Goal: Subscribe to service/newsletter

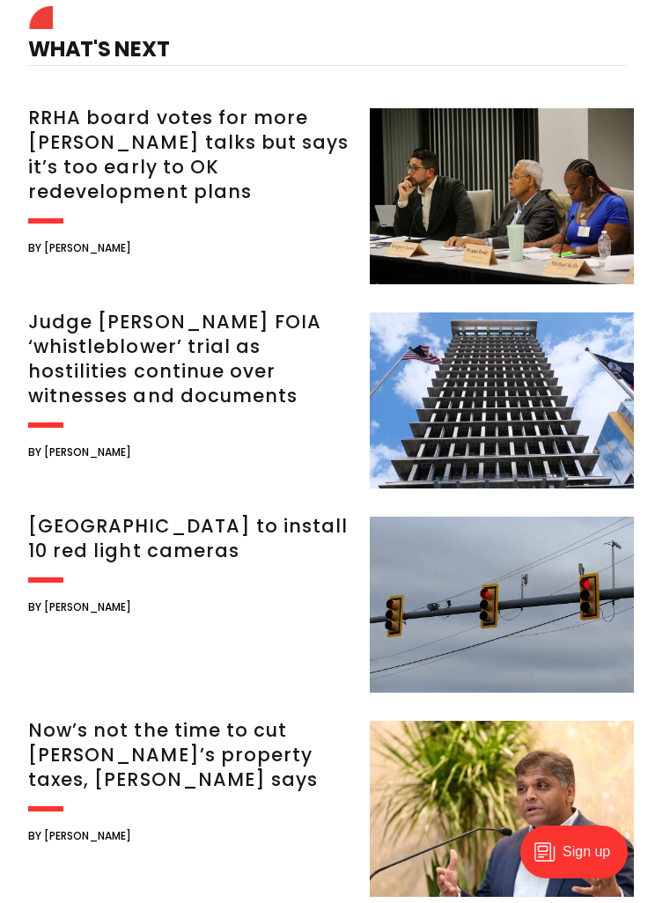
scroll to position [1400, 0]
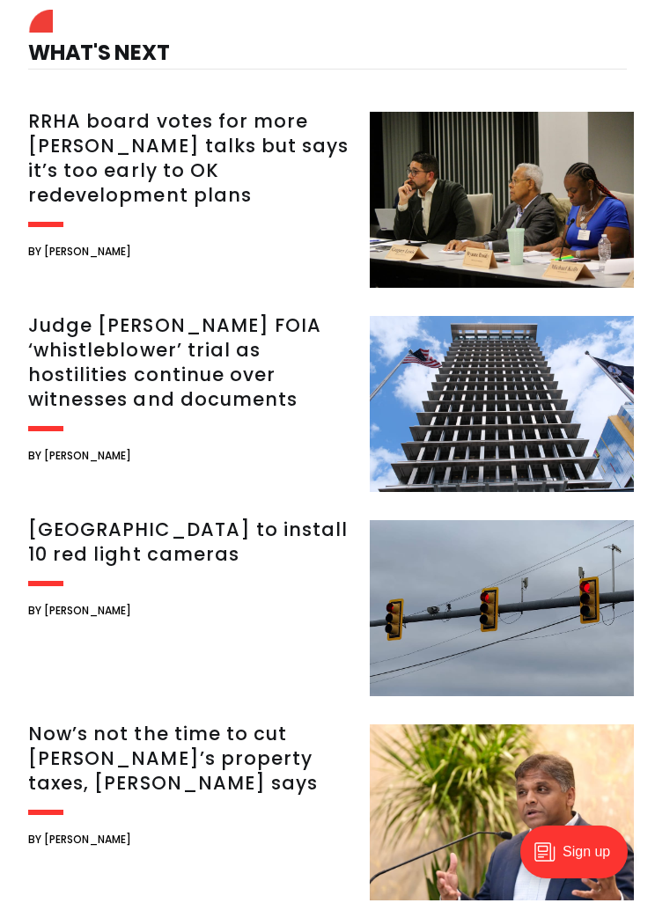
click at [493, 619] on img at bounding box center [502, 608] width 264 height 176
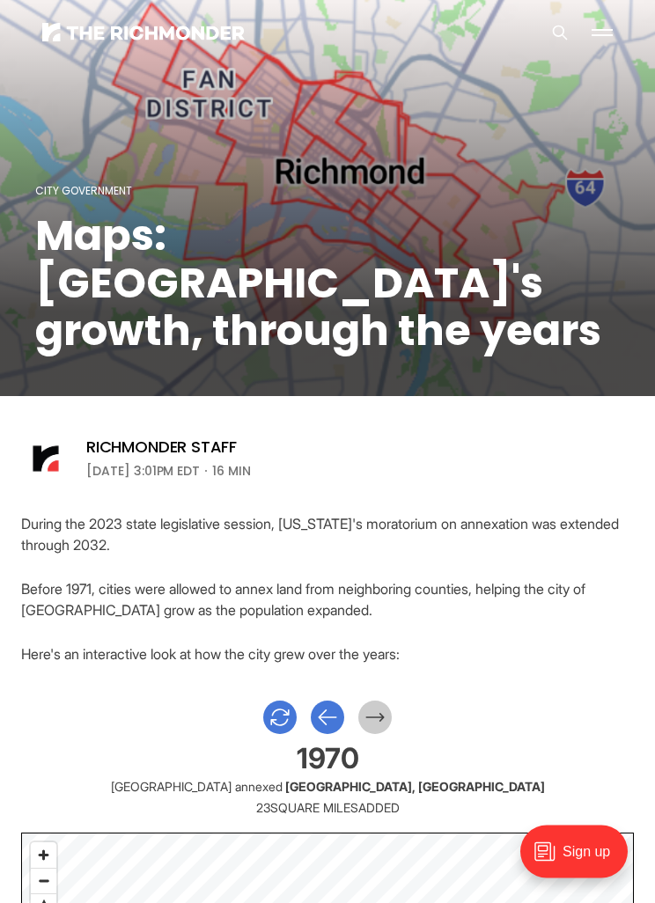
scroll to position [0, 0]
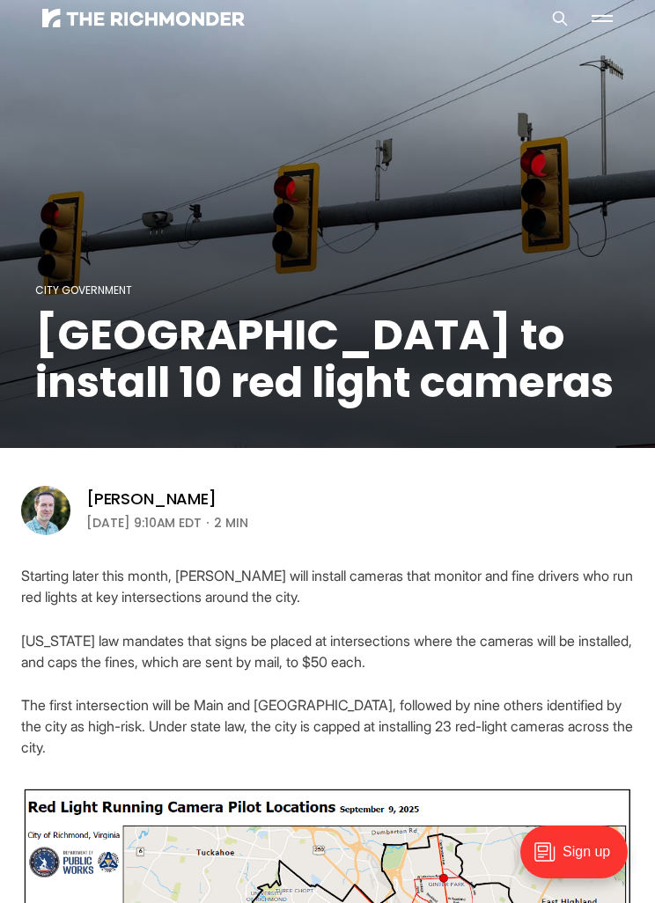
scroll to position [14, 0]
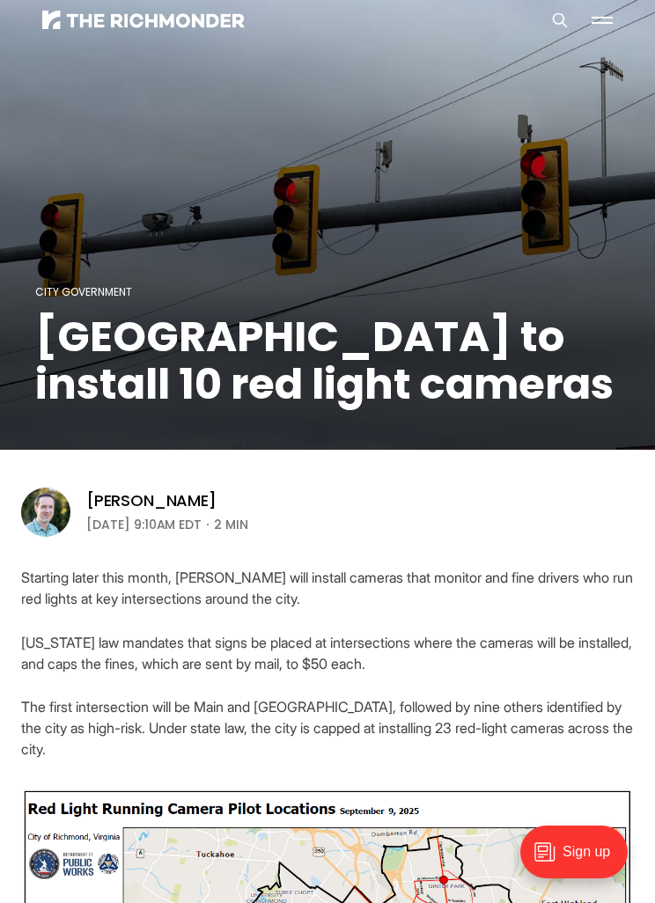
click at [643, 525] on header "City Government Richmond to install 10 red light cameras Michael Phillips Septe…" at bounding box center [327, 262] width 655 height 553
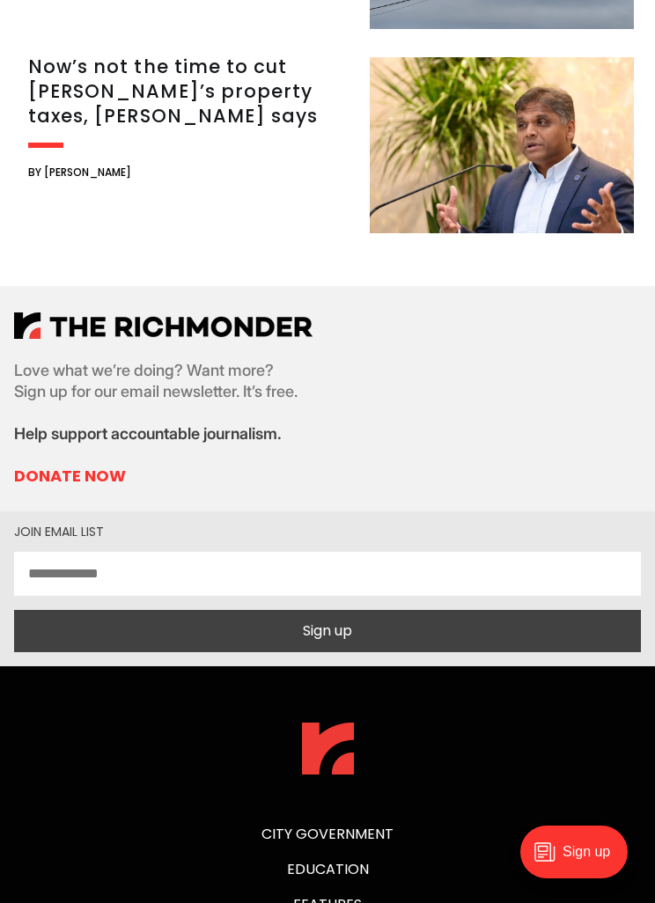
scroll to position [2066, 0]
click at [393, 578] on input "email" at bounding box center [327, 574] width 627 height 44
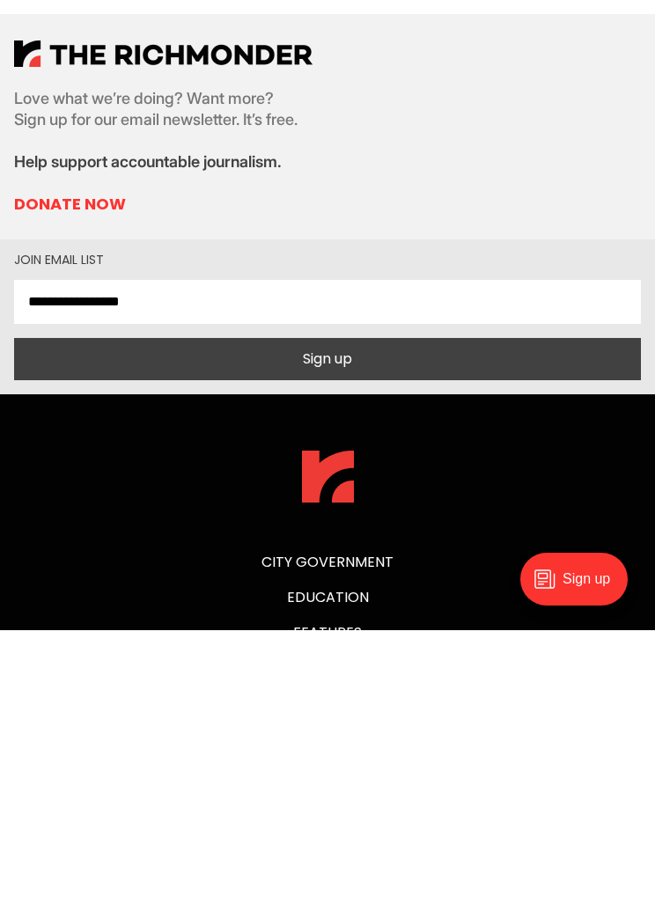
type input "**********"
click at [330, 611] on button "Sign up" at bounding box center [327, 632] width 627 height 42
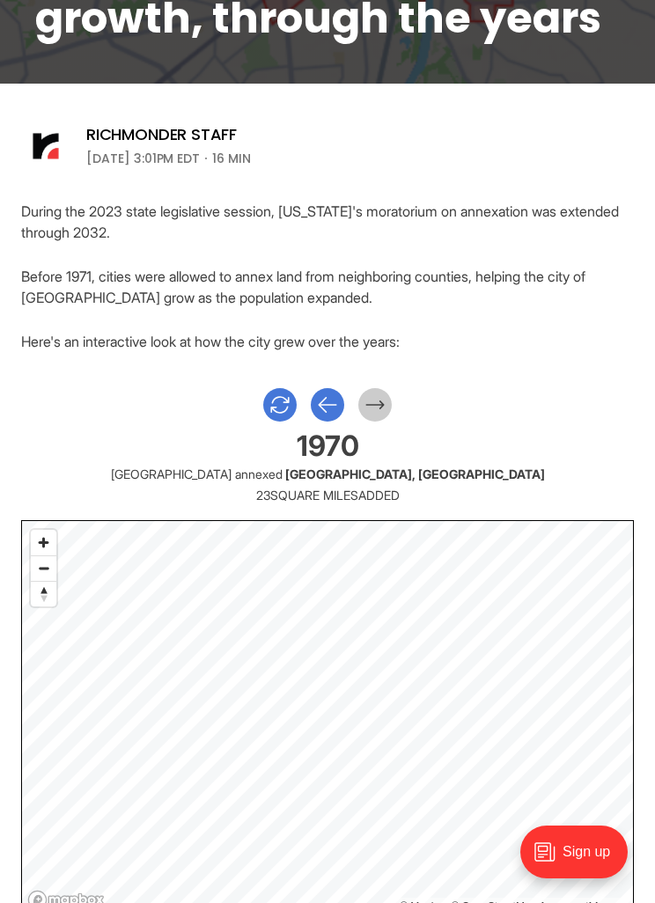
scroll to position [333, 0]
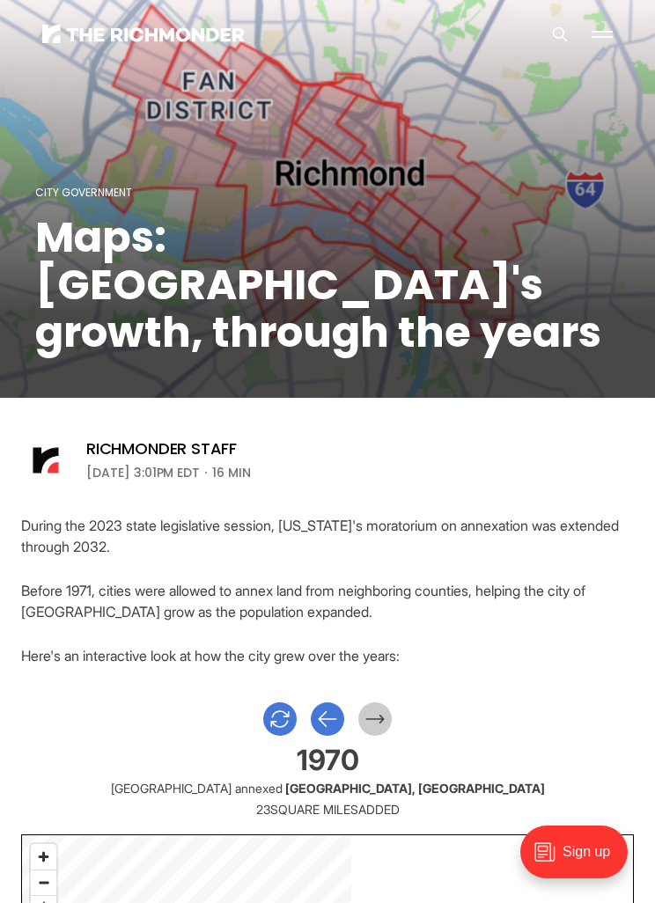
scroll to position [0, 0]
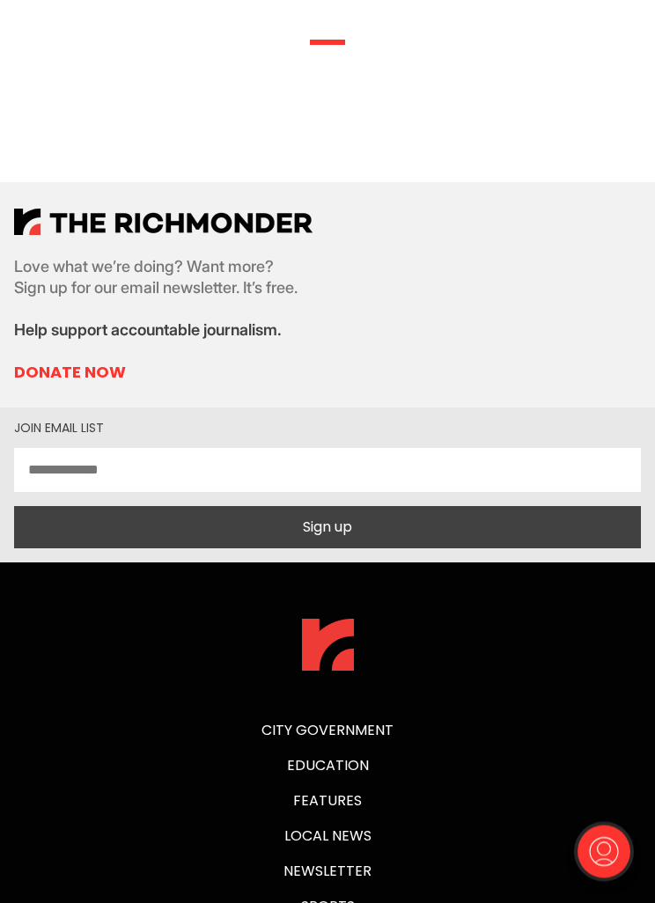
scroll to position [320, 0]
click at [92, 376] on link "Donate Now" at bounding box center [163, 372] width 298 height 21
